Goal: Task Accomplishment & Management: Use online tool/utility

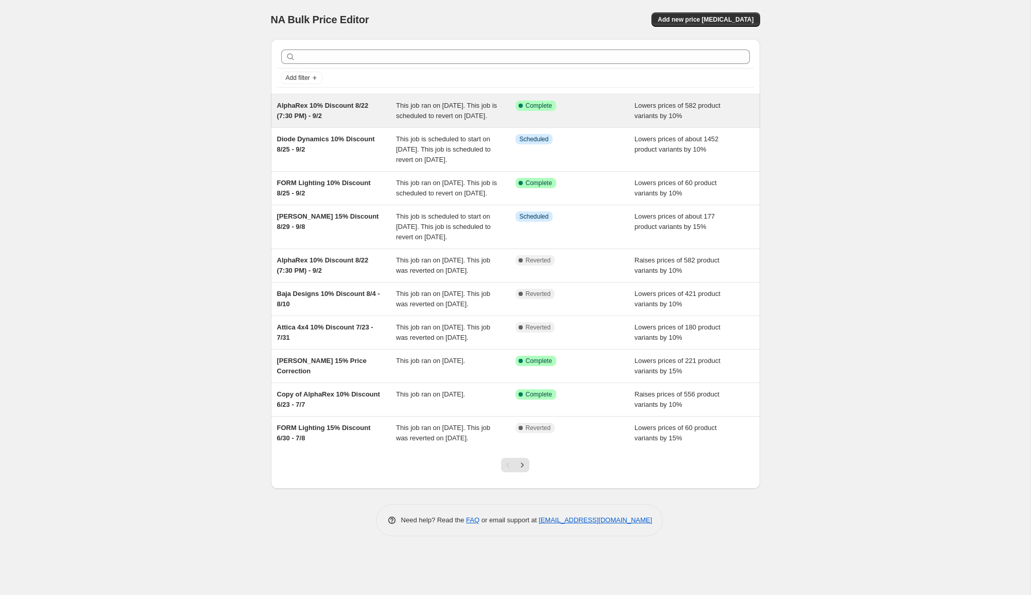
click at [307, 97] on div "AlphaRex 10% Discount 8/22 (7:30 PM) - 9/2 This job ran on August 24, 2025. Thi…" at bounding box center [515, 110] width 489 height 33
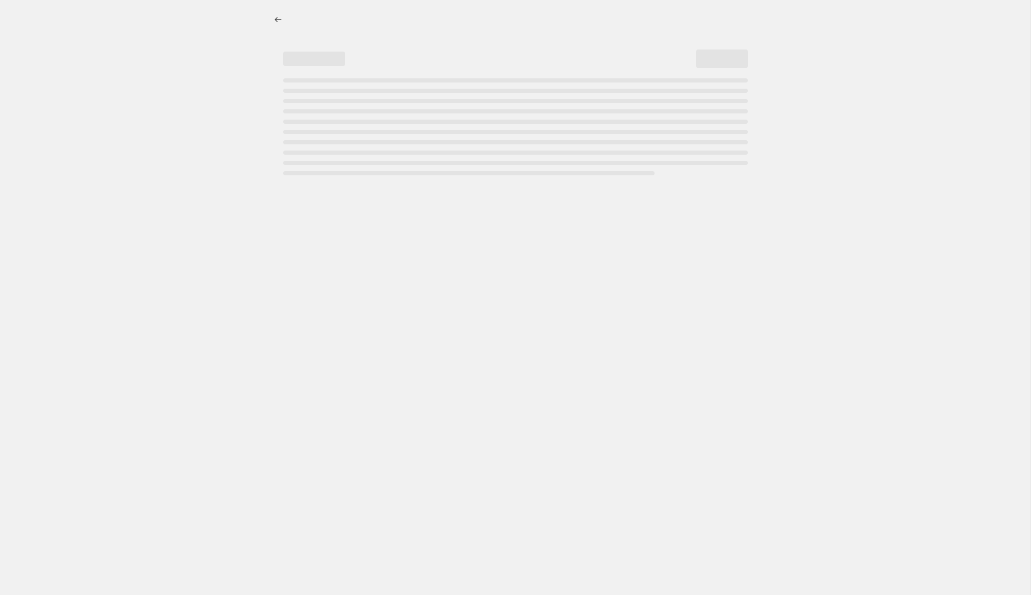
select select "percentage"
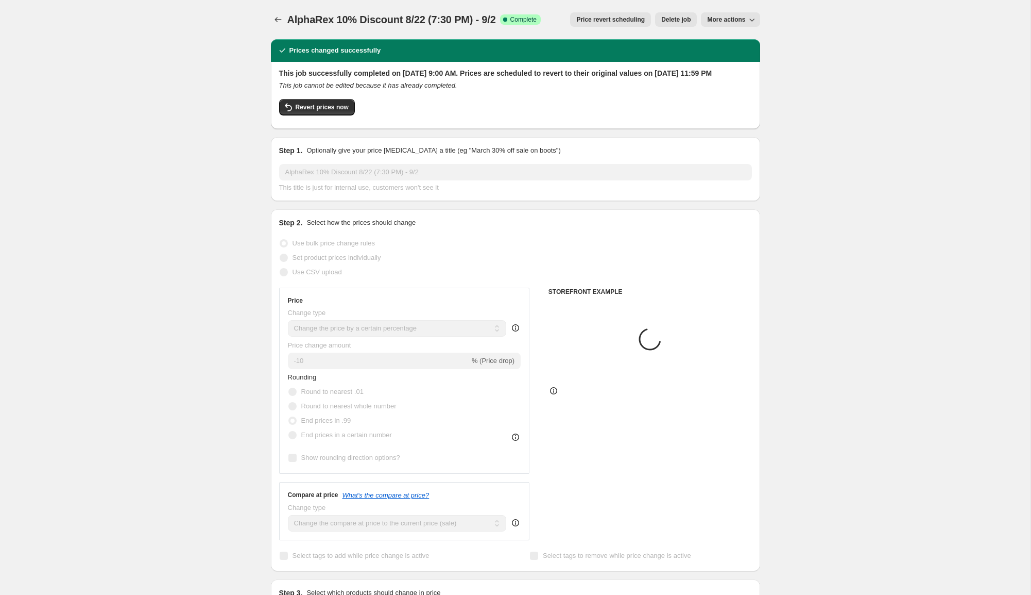
select select "collection"
click at [339, 112] on button "Revert prices now" at bounding box center [317, 107] width 76 height 16
checkbox input "false"
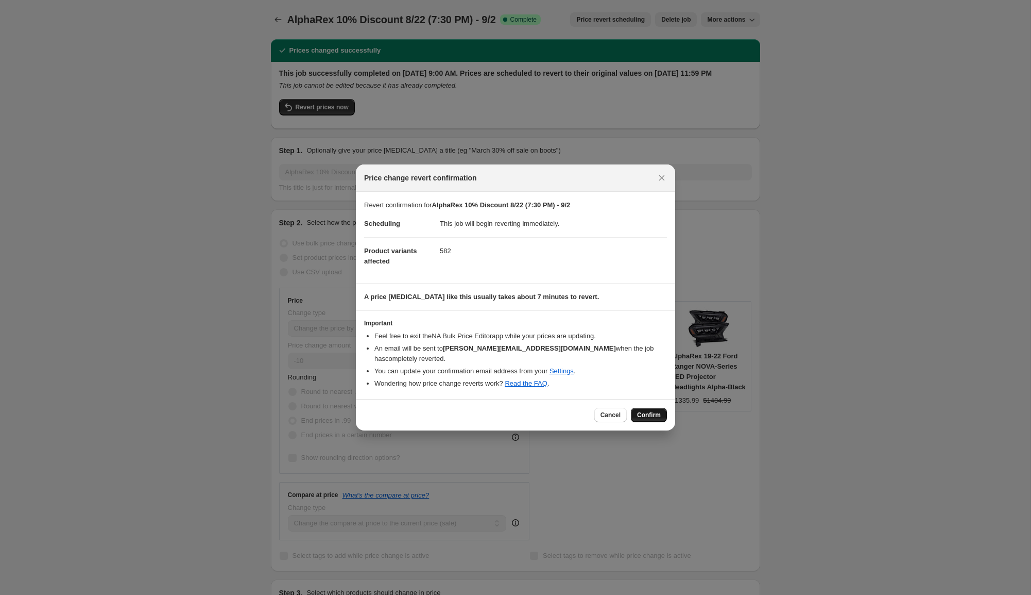
click at [641, 411] on span "Confirm" at bounding box center [649, 415] width 24 height 8
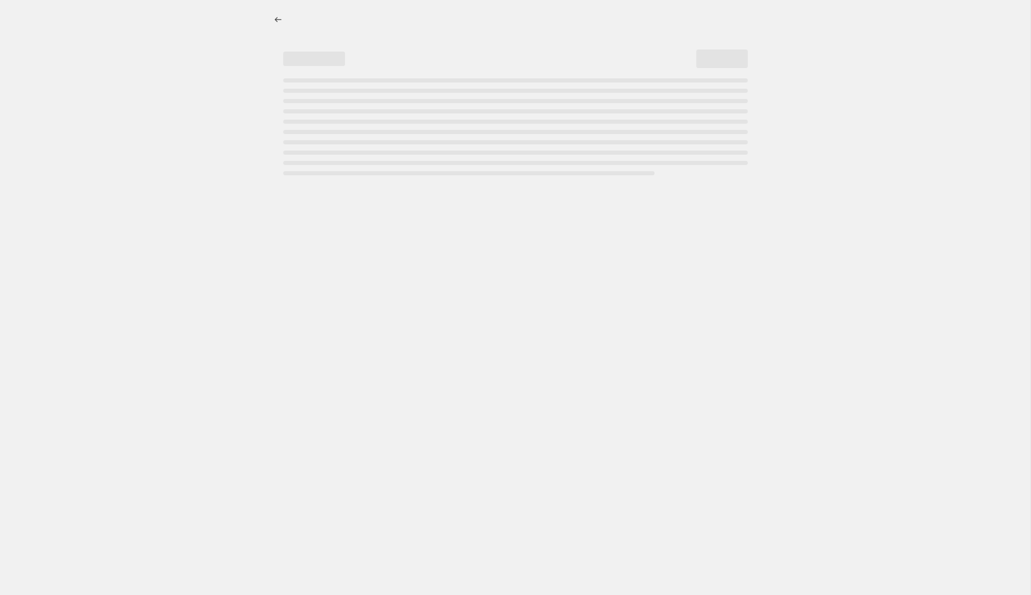
select select "percentage"
select select "collection"
select select "percentage"
select select "collection"
select select "percentage"
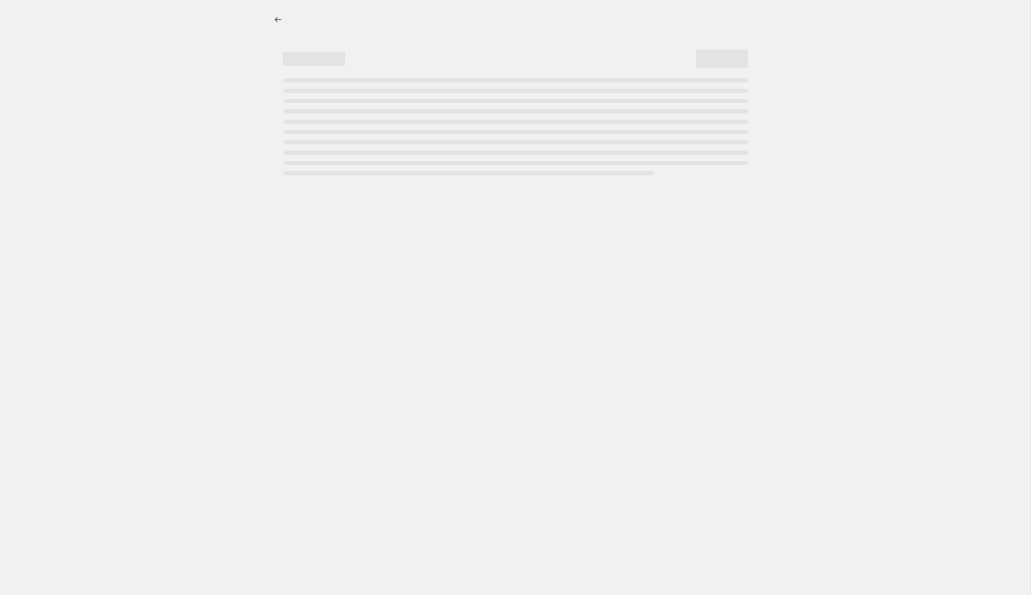
select select "collection"
select select "percentage"
select select "collection"
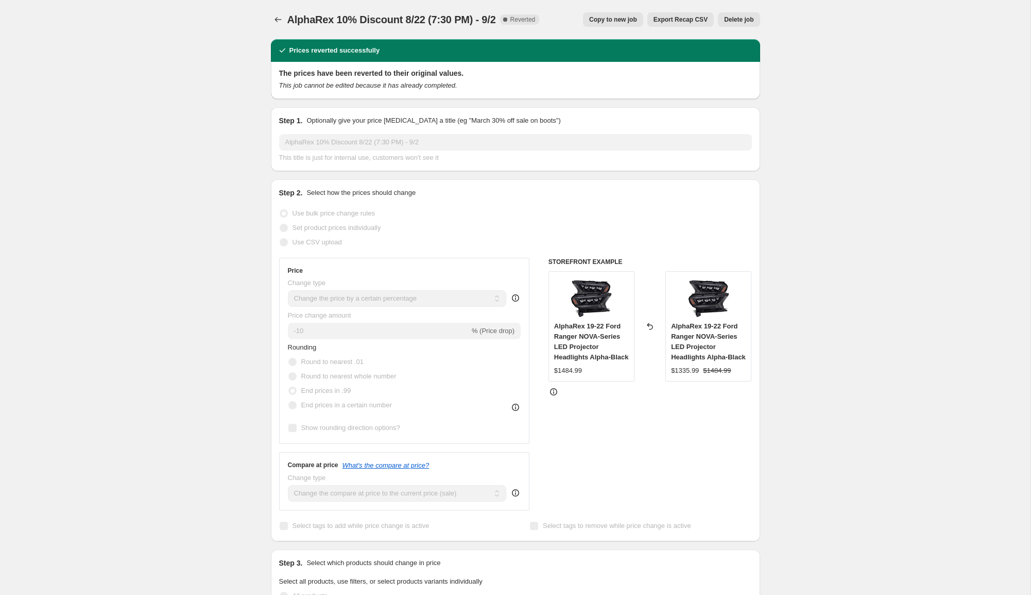
drag, startPoint x: 601, startPoint y: 30, endPoint x: 607, endPoint y: 20, distance: 12.7
click at [601, 29] on div "AlphaRex 10% Discount 8/22 (7:30 PM) - 9/2. This page is ready AlphaRex 10% Dis…" at bounding box center [515, 19] width 489 height 39
click at [608, 19] on span "Copy to new job" at bounding box center [613, 19] width 48 height 8
select select "percentage"
select select "collection"
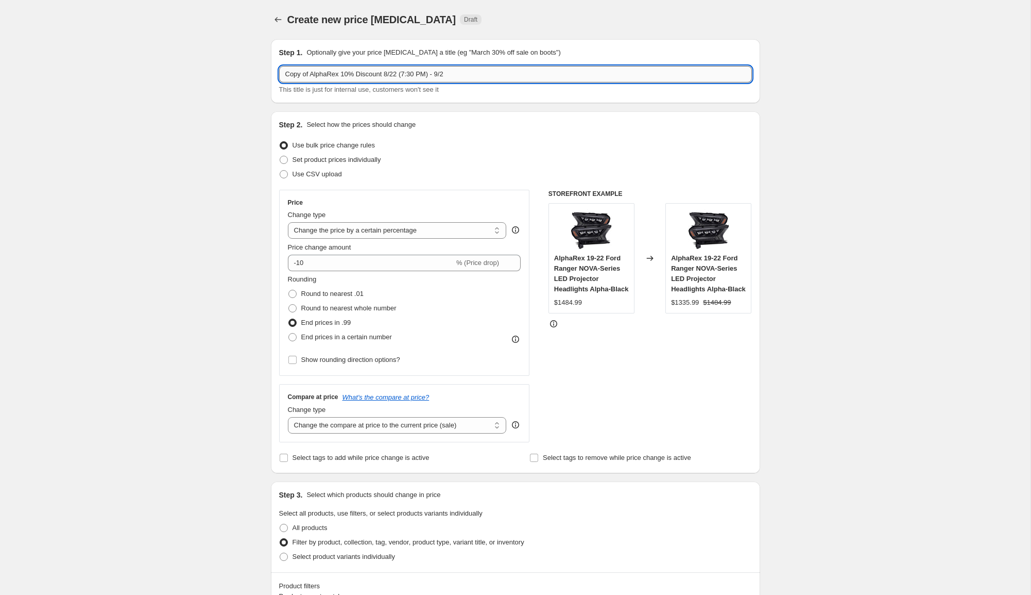
drag, startPoint x: 313, startPoint y: 77, endPoint x: 281, endPoint y: 74, distance: 32.6
click at [281, 74] on input "Copy of AlphaRex 10% Discount 8/22 (7:30 PM) - 9/2" at bounding box center [515, 74] width 473 height 16
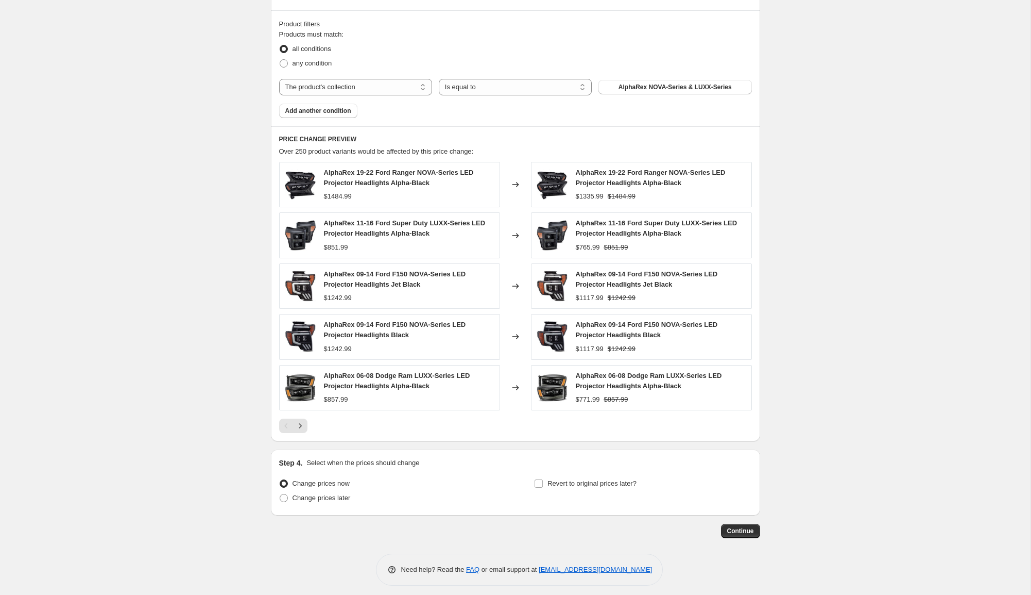
scroll to position [568, 0]
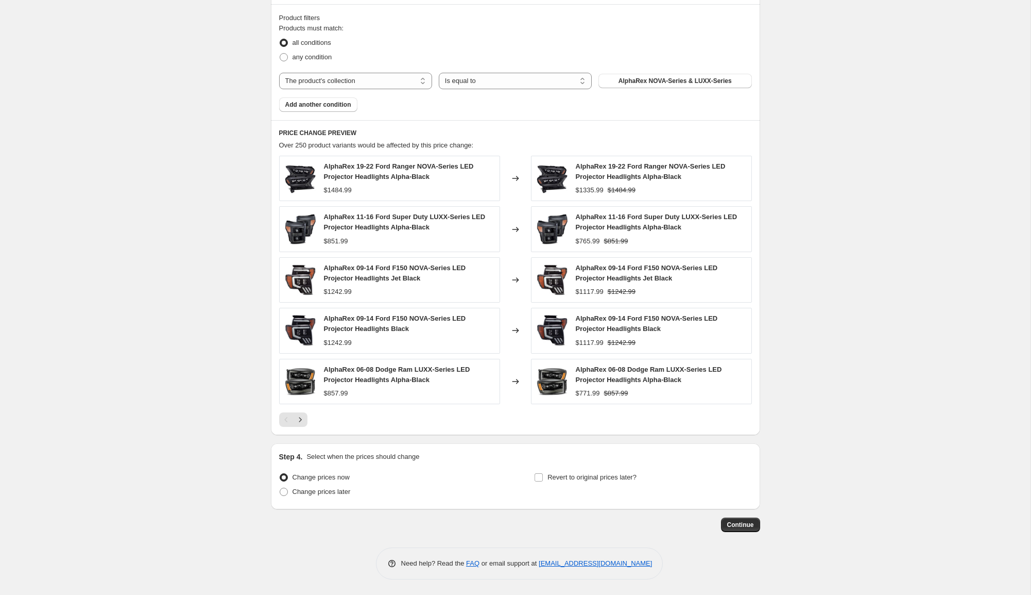
type input "AlphaRex 10% Discount 8/22 (7:30 PM) - 9/2"
click at [622, 485] on div "Revert to original prices later?" at bounding box center [642, 485] width 217 height 31
click at [621, 479] on span "Revert to original prices later?" at bounding box center [592, 477] width 89 height 8
click at [543, 479] on input "Revert to original prices later?" at bounding box center [539, 477] width 8 height 8
checkbox input "true"
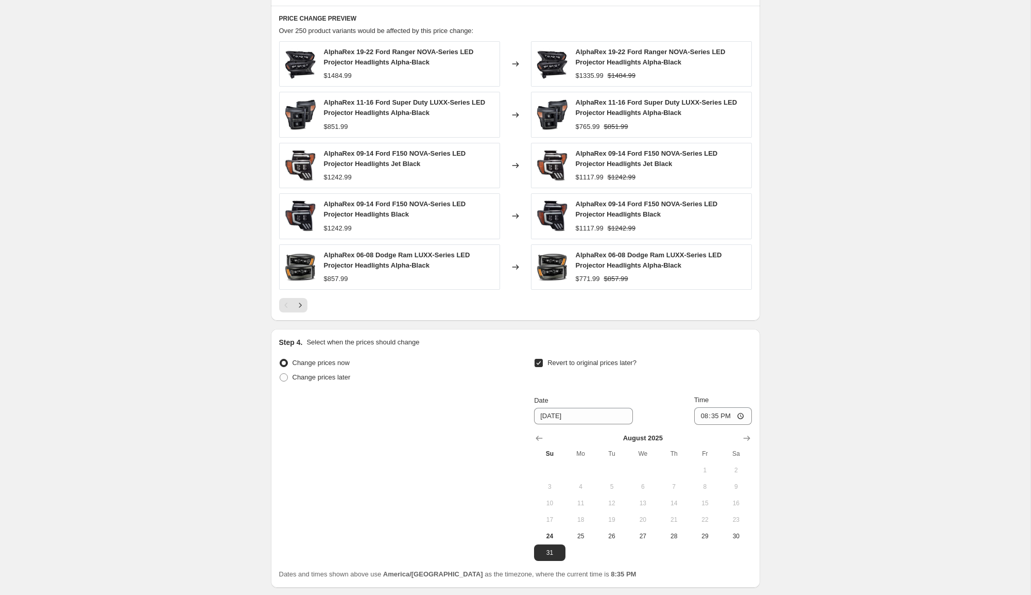
scroll to position [689, 0]
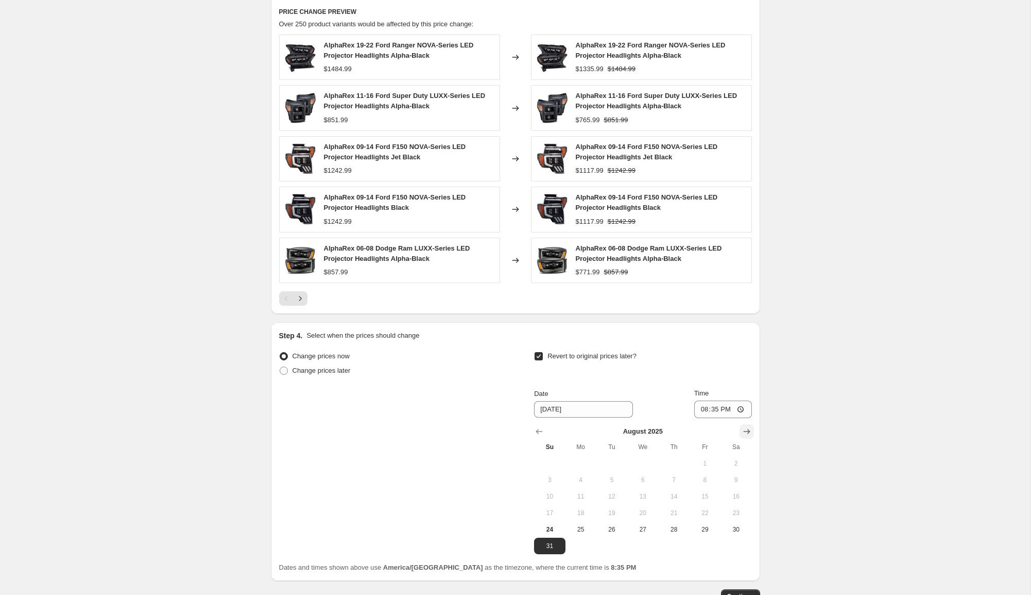
click at [748, 435] on icon "Show next month, September 2025" at bounding box center [747, 431] width 10 height 10
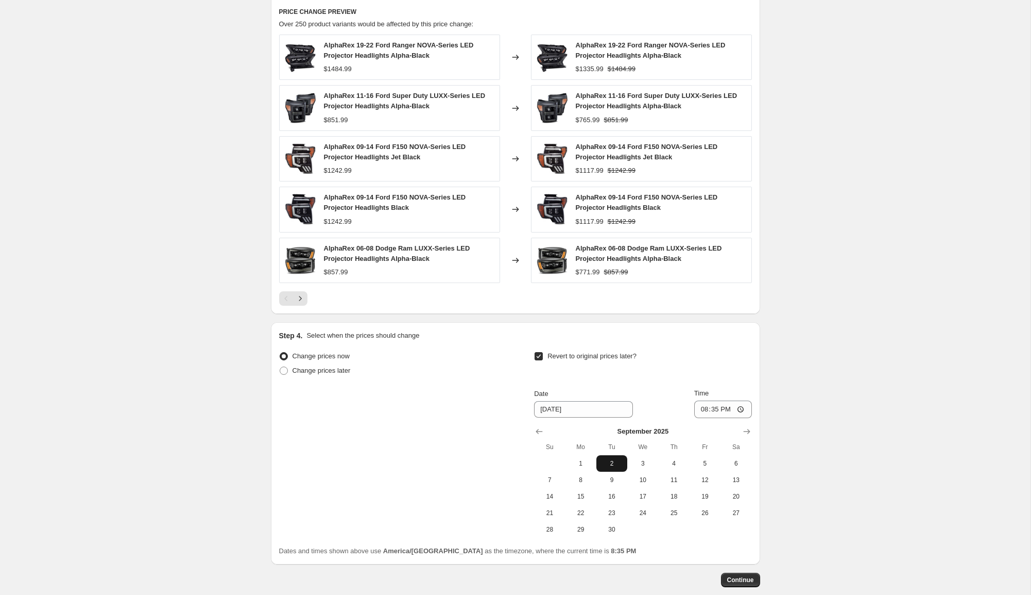
click at [615, 459] on span "2" at bounding box center [612, 463] width 23 height 8
type input "[DATE]"
click at [702, 410] on input "20:35" at bounding box center [723, 409] width 58 height 18
type input "23:59"
click at [737, 584] on button "Continue" at bounding box center [740, 579] width 39 height 14
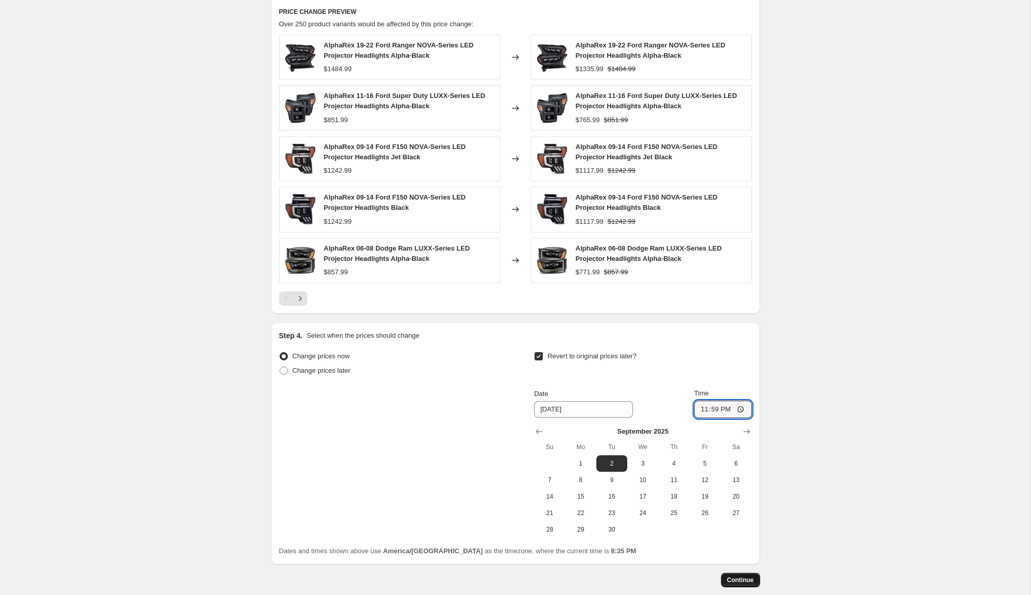
scroll to position [0, 0]
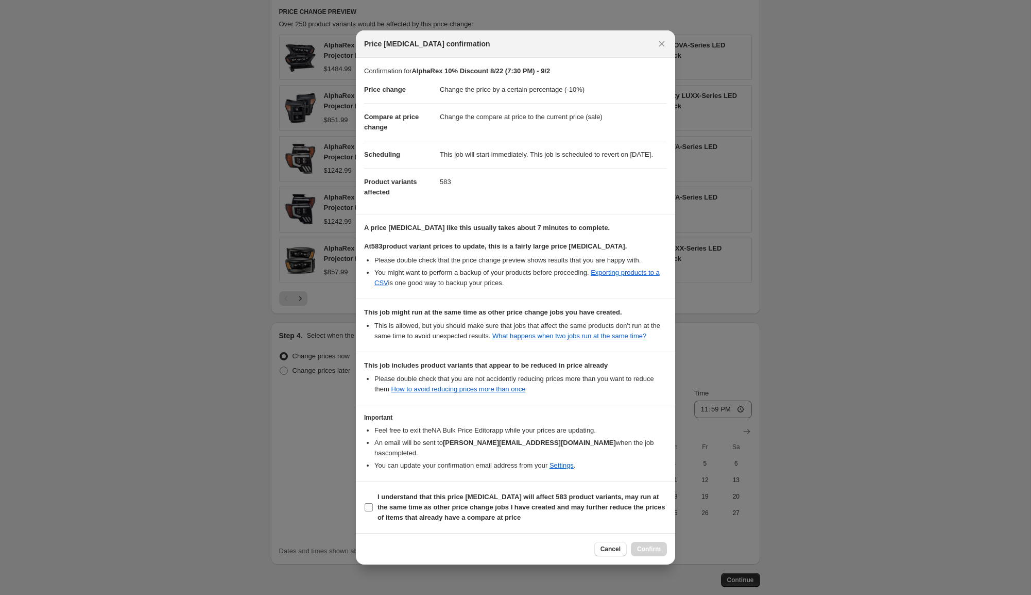
click at [569, 510] on b "I understand that this price [MEDICAL_DATA] will affect 583 product variants, m…" at bounding box center [521, 507] width 287 height 28
click at [373, 510] on input "I understand that this price [MEDICAL_DATA] will affect 583 product variants, m…" at bounding box center [369, 507] width 8 height 8
checkbox input "true"
click at [660, 546] on button "Confirm" at bounding box center [649, 548] width 36 height 14
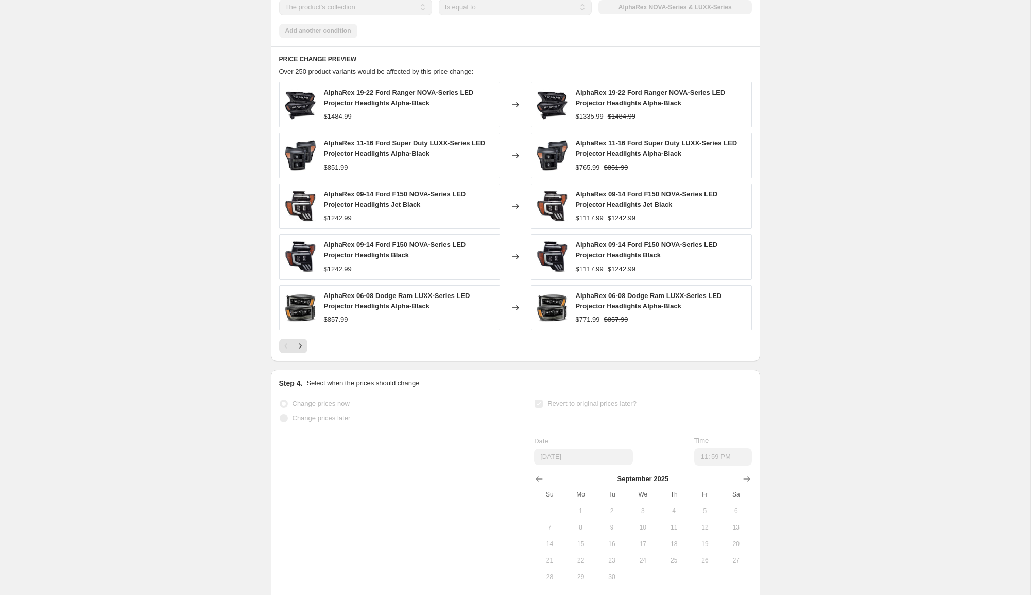
scroll to position [716, 0]
